Goal: Register for event/course

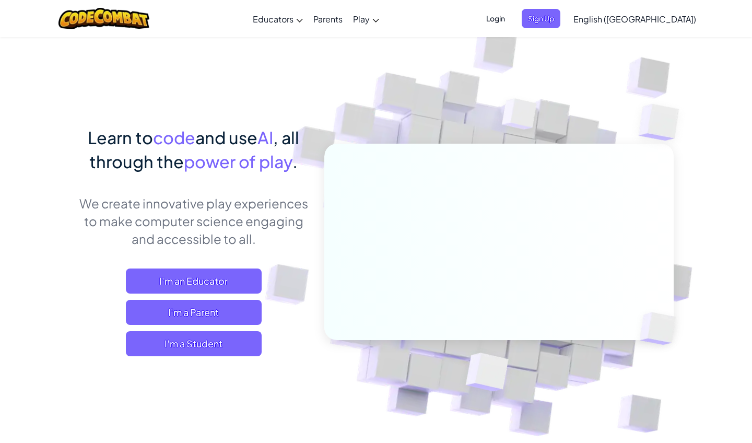
scroll to position [54, 0]
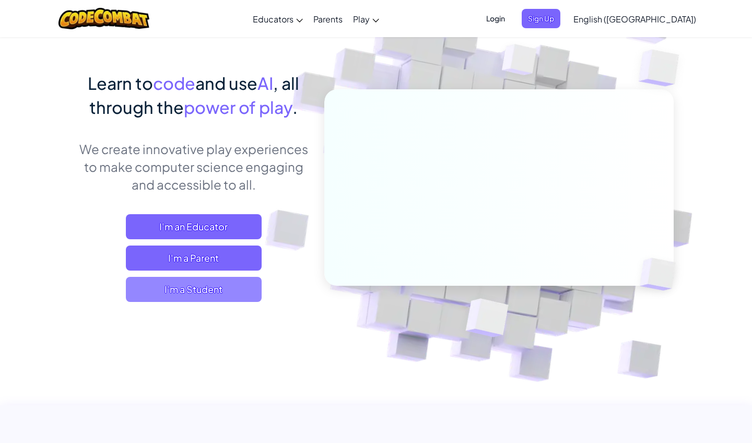
click at [251, 283] on span "I'm a Student" at bounding box center [194, 289] width 136 height 25
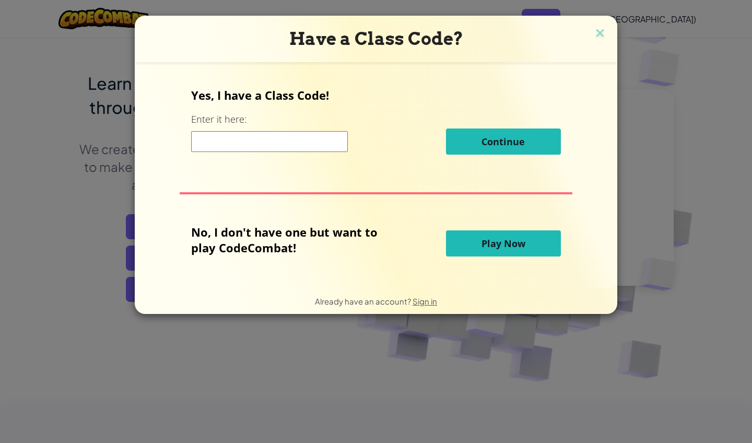
click at [292, 143] on input at bounding box center [269, 141] width 157 height 21
click at [500, 246] on span "Play Now" at bounding box center [504, 243] width 44 height 13
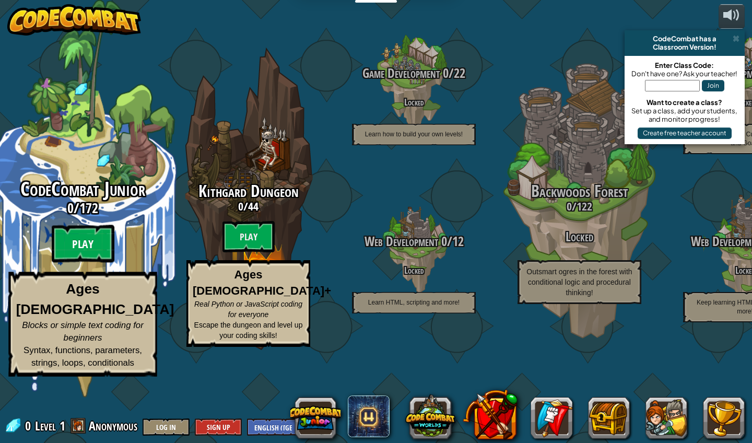
click at [88, 263] on btn "Play" at bounding box center [83, 244] width 63 height 38
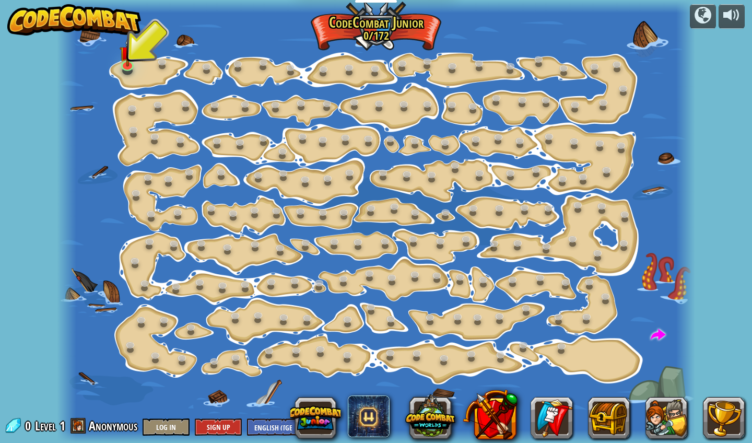
click at [130, 75] on div at bounding box center [127, 70] width 10 height 8
